Goal: Transaction & Acquisition: Obtain resource

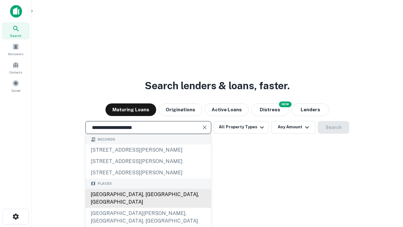
click at [148, 208] on div "[GEOGRAPHIC_DATA], [GEOGRAPHIC_DATA], [GEOGRAPHIC_DATA]" at bounding box center [148, 198] width 125 height 19
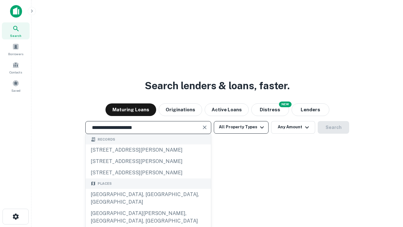
type input "**********"
click at [241, 127] on button "All Property Types" at bounding box center [241, 127] width 55 height 13
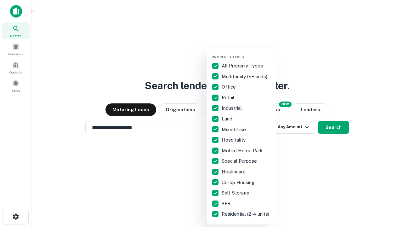
click at [246, 53] on button "button" at bounding box center [246, 53] width 69 height 0
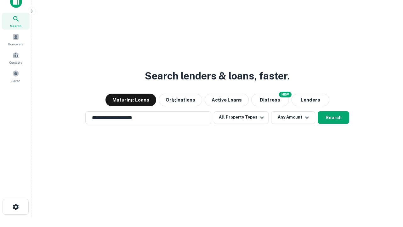
scroll to position [4, 76]
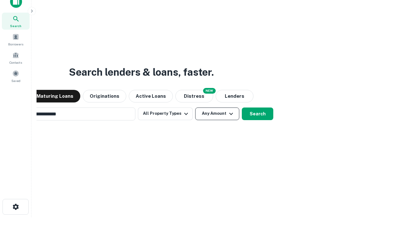
click at [195, 107] on button "Any Amount" at bounding box center [217, 113] width 44 height 13
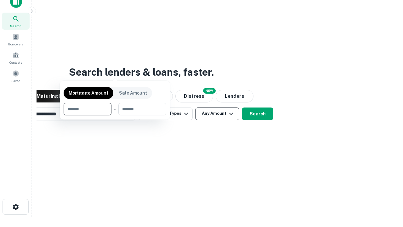
scroll to position [45, 178]
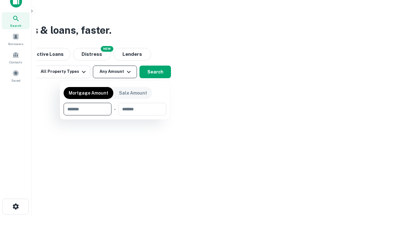
type input "*******"
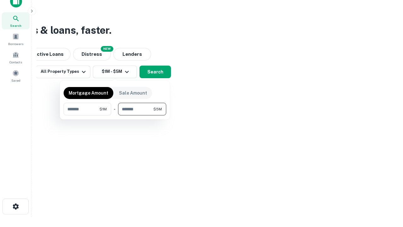
type input "*******"
click at [115, 115] on button "button" at bounding box center [115, 115] width 103 height 0
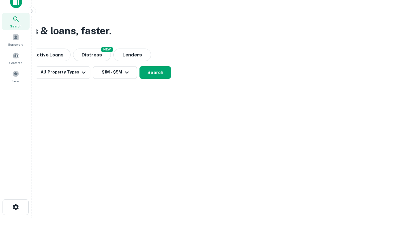
scroll to position [4, 116]
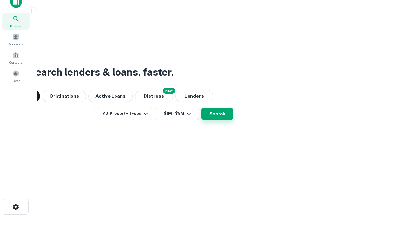
click at [202, 107] on button "Search" at bounding box center [217, 113] width 31 height 13
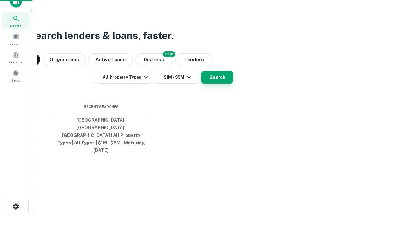
scroll to position [17, 178]
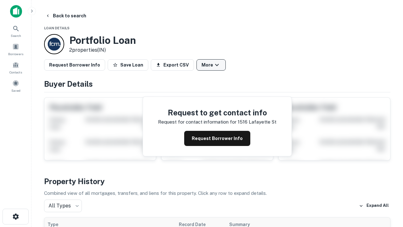
click at [211, 65] on button "More" at bounding box center [211, 64] width 29 height 11
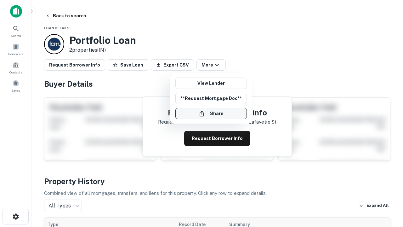
click at [211, 113] on button "Share" at bounding box center [210, 113] width 71 height 11
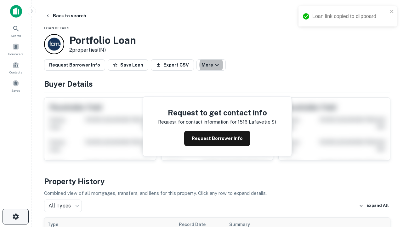
click at [15, 216] on icon "button" at bounding box center [16, 217] width 8 height 8
